Goal: Information Seeking & Learning: Stay updated

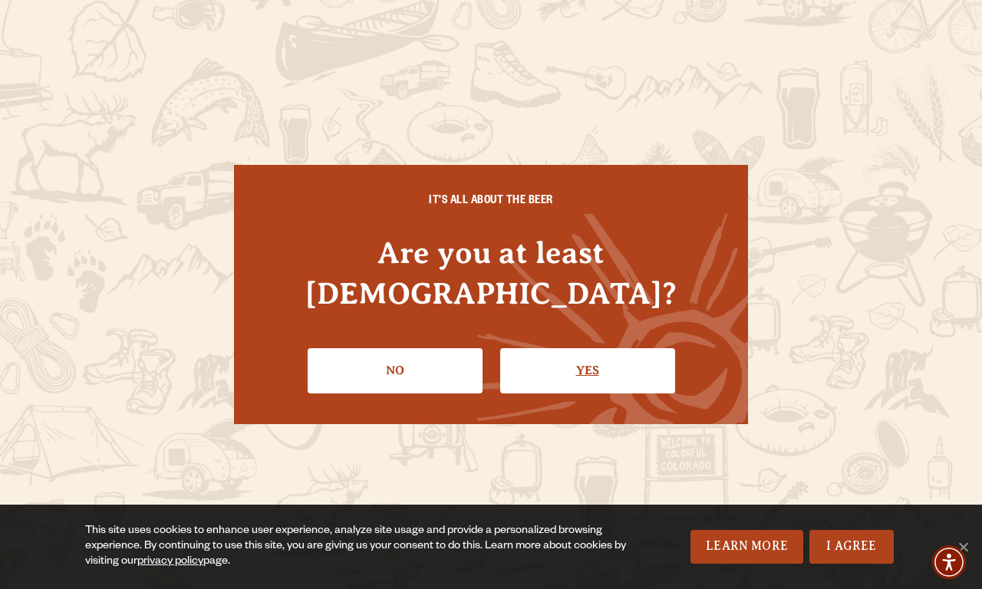
click at [587, 350] on link "Yes" at bounding box center [587, 370] width 175 height 44
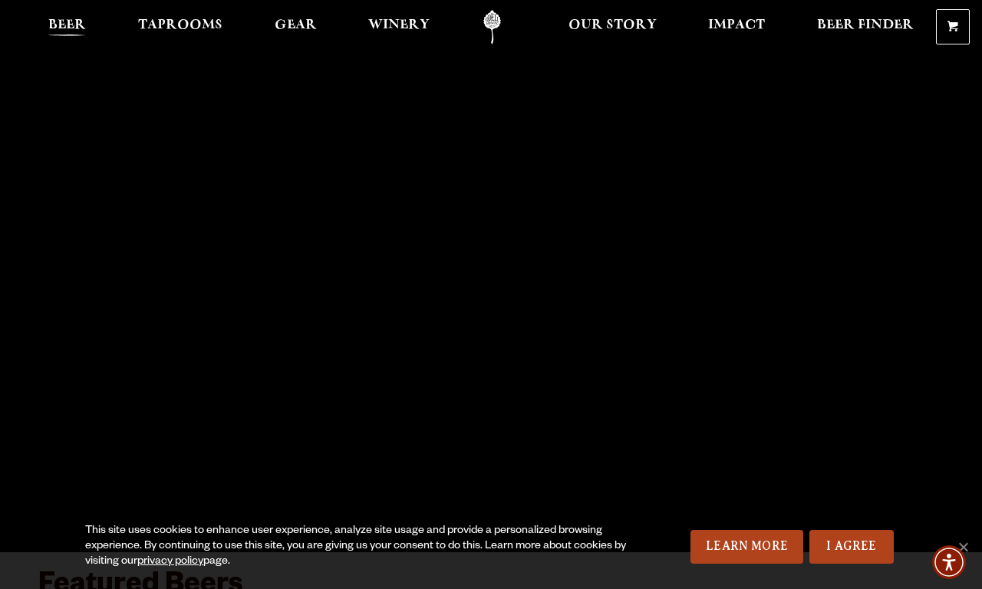
click at [67, 27] on span "Beer" at bounding box center [67, 25] width 38 height 12
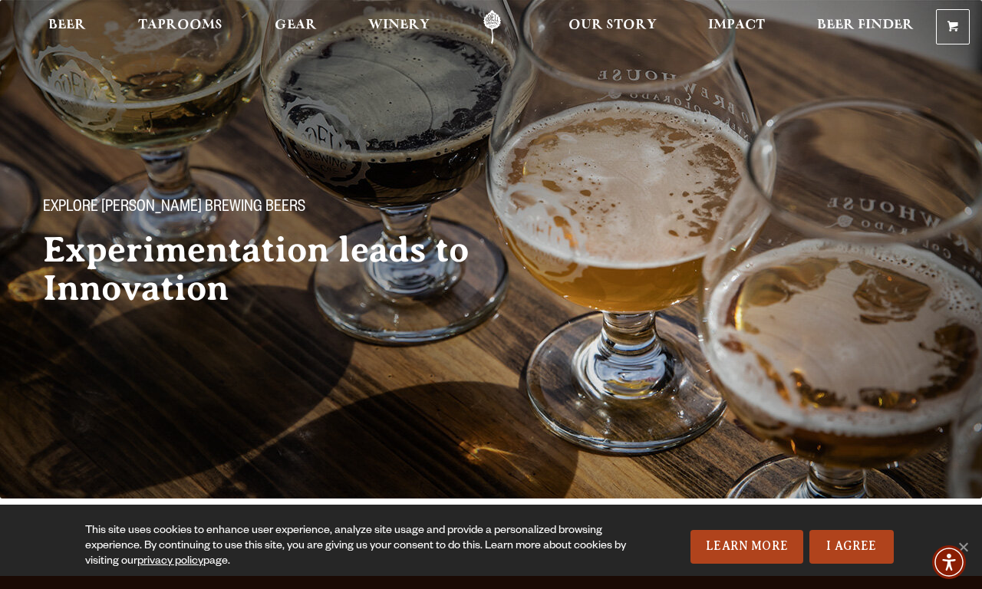
scroll to position [551, 0]
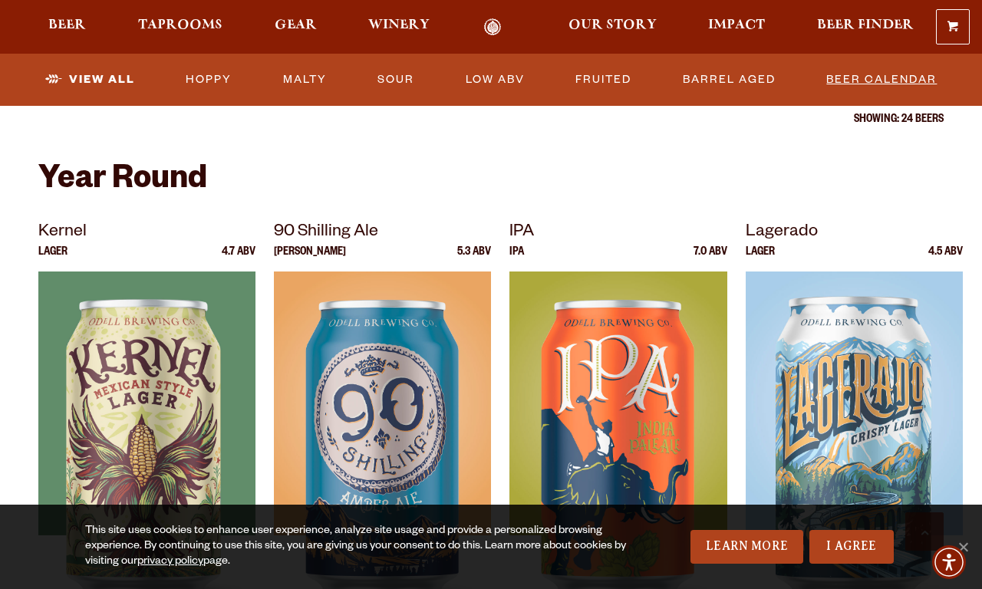
click at [881, 80] on link "Beer Calendar" at bounding box center [881, 79] width 123 height 35
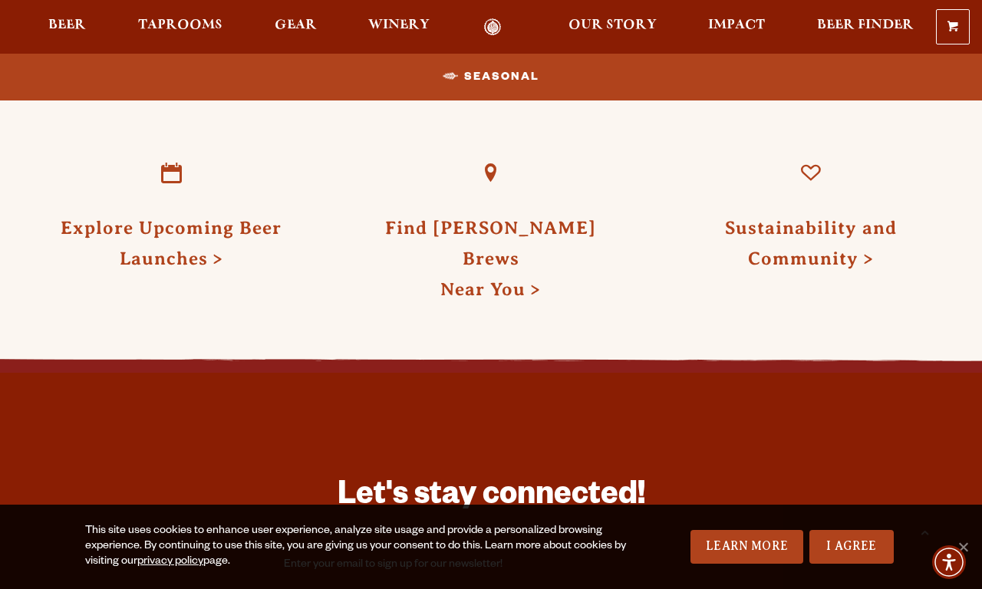
scroll to position [2195, 0]
